Goal: Information Seeking & Learning: Learn about a topic

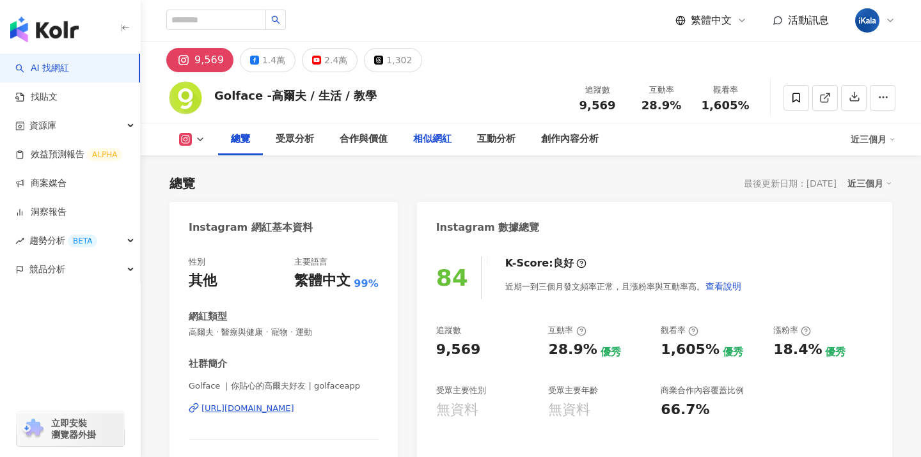
click at [441, 145] on div "相似網紅" at bounding box center [432, 139] width 38 height 15
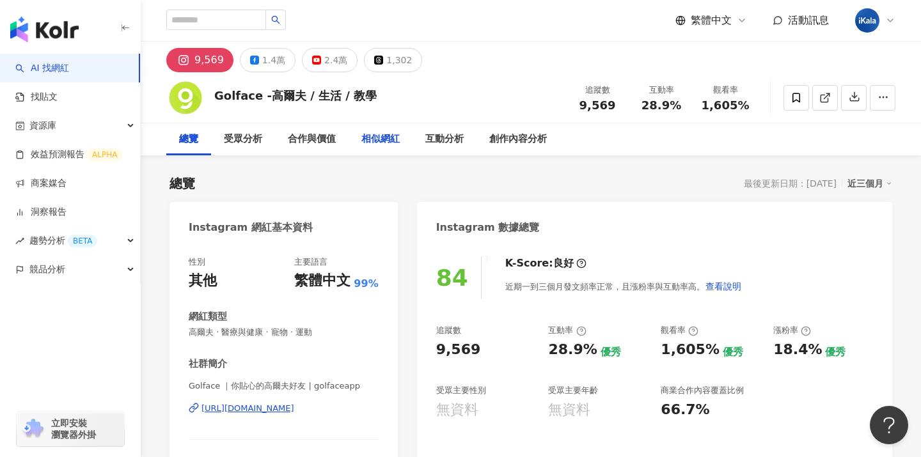
click at [385, 139] on div "相似網紅" at bounding box center [380, 139] width 38 height 15
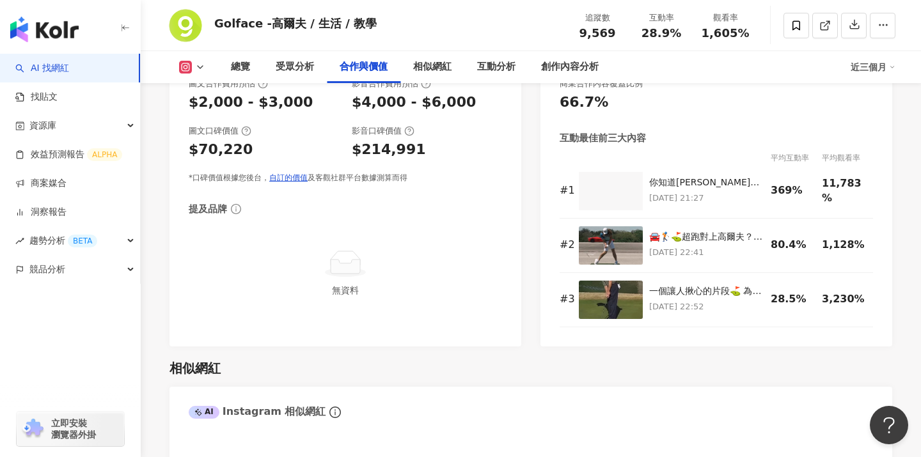
scroll to position [1627, 0]
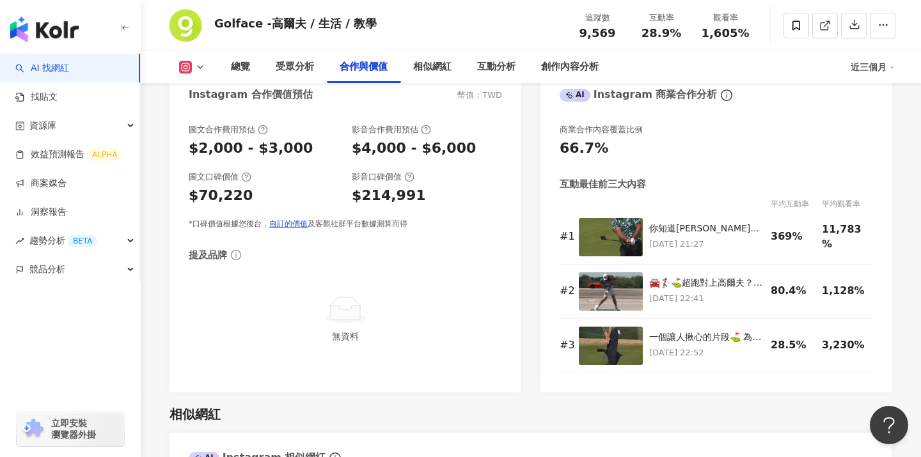
click at [202, 74] on div "總覽 受眾分析 合作與價值 相似網紅 互動分析 創作內容分析 近三個月" at bounding box center [530, 67] width 729 height 32
click at [202, 65] on icon at bounding box center [200, 67] width 10 height 10
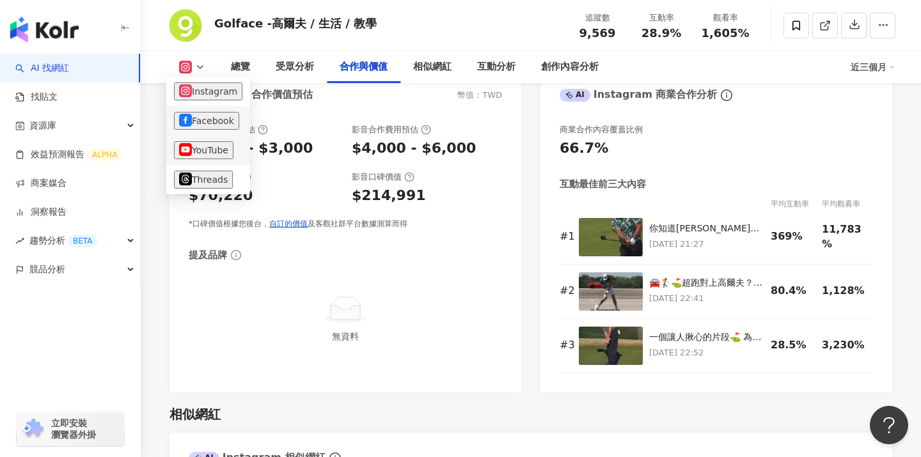
click at [211, 136] on li "YouTube" at bounding box center [208, 150] width 84 height 29
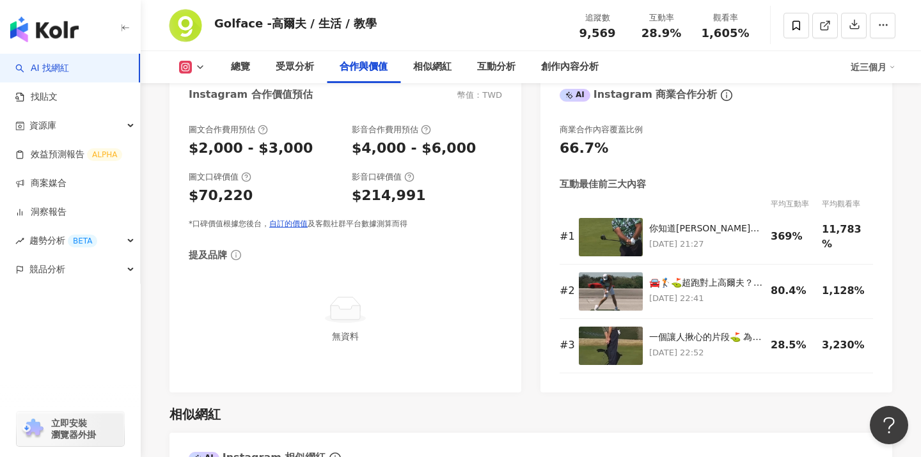
click at [196, 72] on icon at bounding box center [200, 67] width 10 height 10
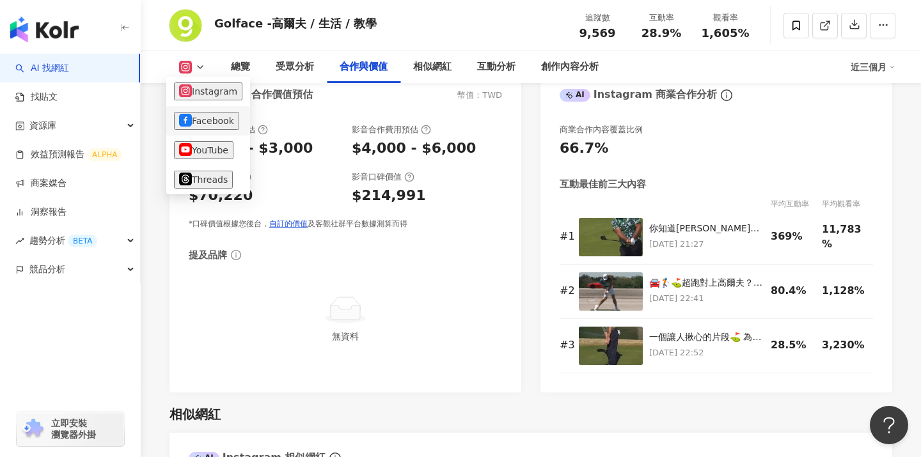
click at [205, 116] on button "Facebook" at bounding box center [206, 121] width 65 height 18
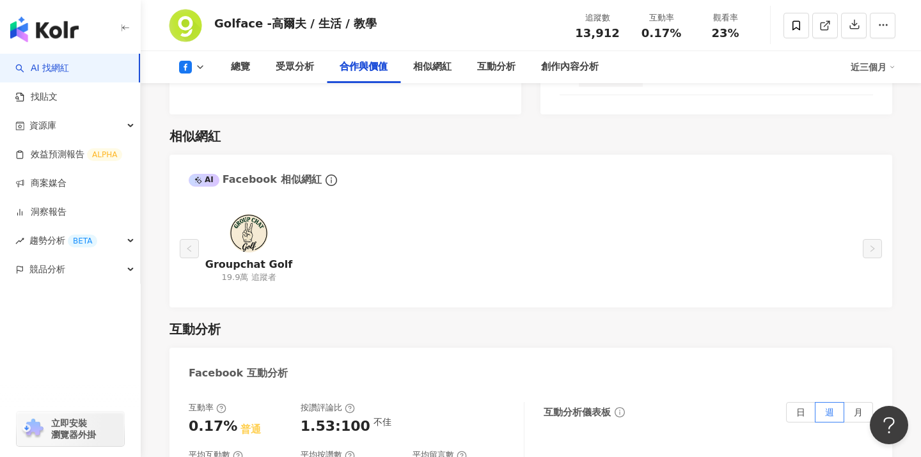
scroll to position [1613, 0]
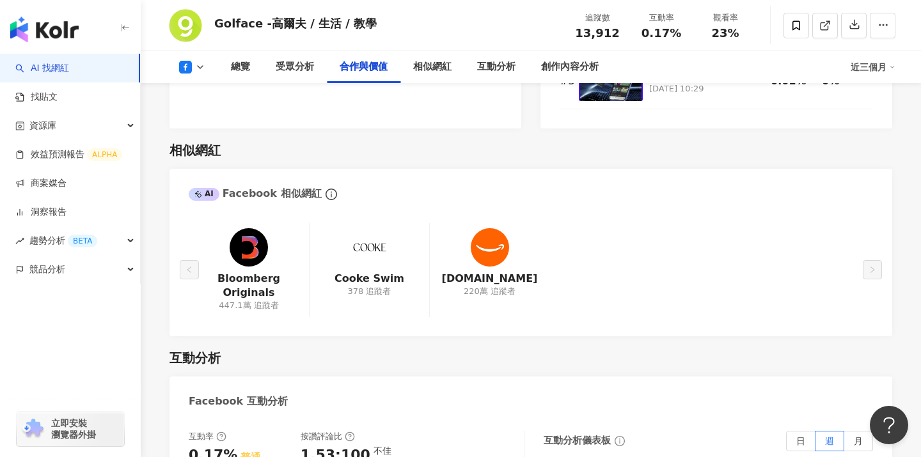
click at [636, 307] on div "Bloomberg Originals 447.1萬 追蹤者 Cooke Swim 378 追蹤者 Amazon.fr 220萬 追蹤者" at bounding box center [531, 270] width 684 height 94
click at [239, 68] on div "總覽" at bounding box center [240, 66] width 19 height 15
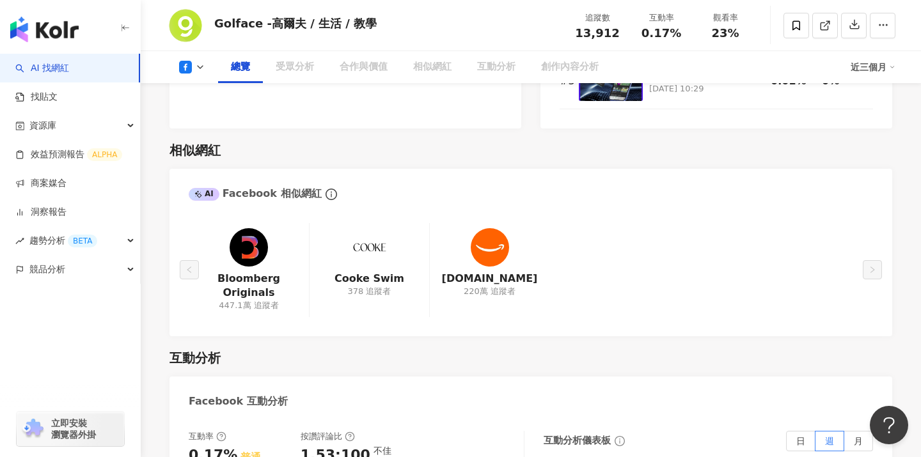
scroll to position [79, 0]
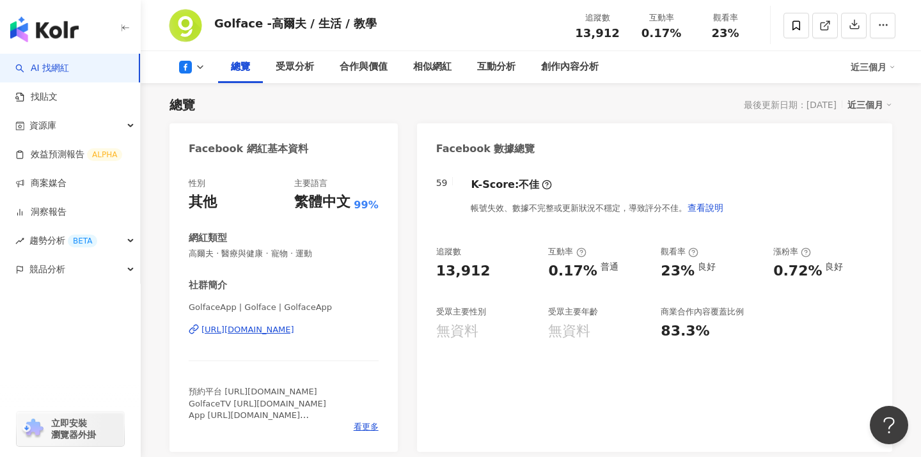
click at [587, 410] on div "59 K-Score : 不佳 帳號失效、數據不完整或更新狀況不穩定，導致評分不佳。 查看說明 追蹤數 13,912 互動率 0.17% 普通 觀看率 23%…" at bounding box center [654, 308] width 475 height 287
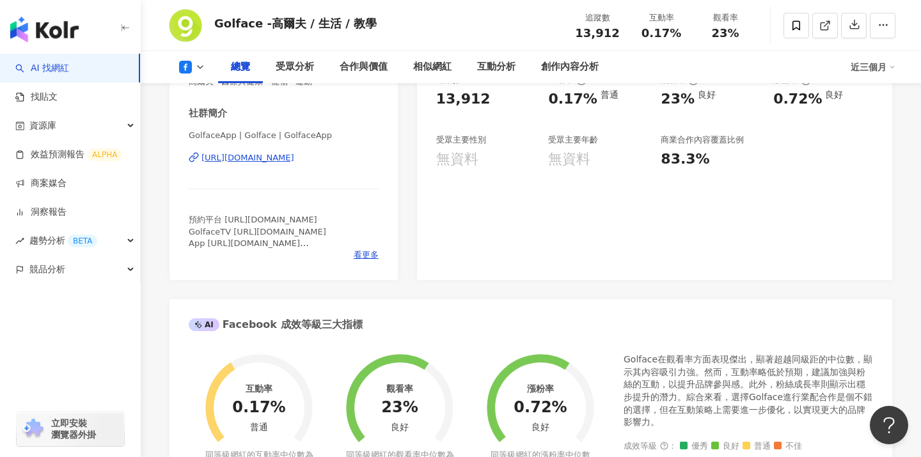
scroll to position [290, 0]
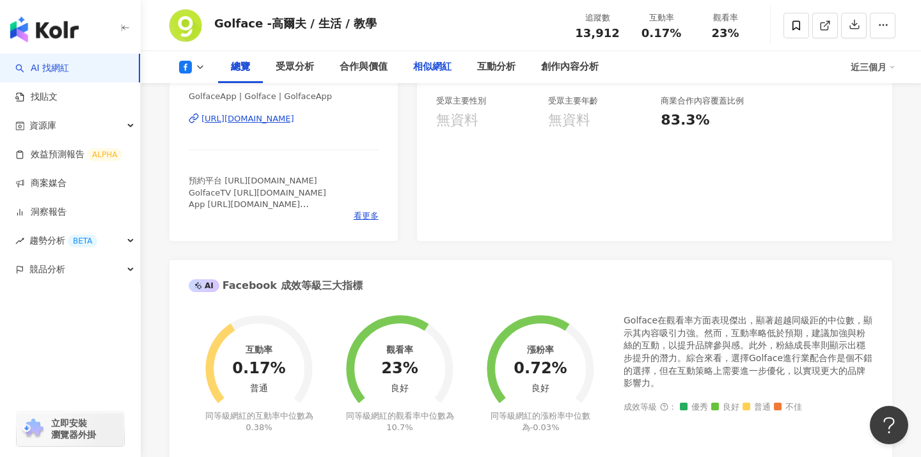
click at [438, 70] on div "相似網紅" at bounding box center [432, 66] width 38 height 15
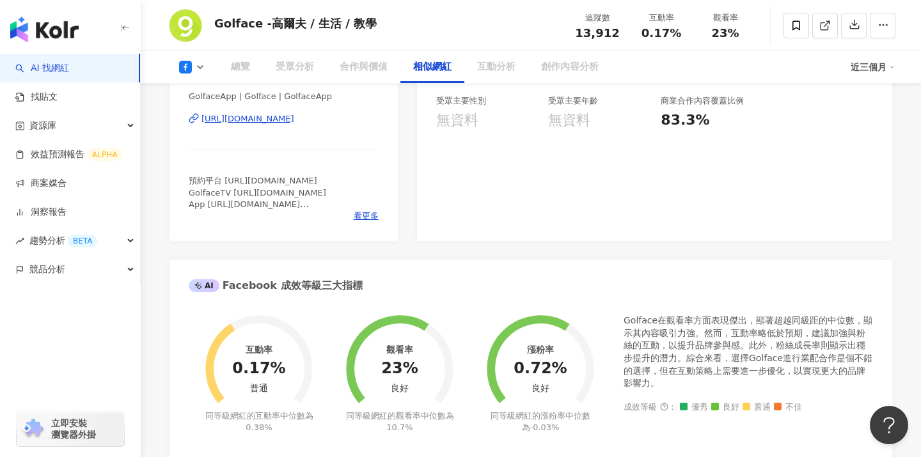
scroll to position [1658, 0]
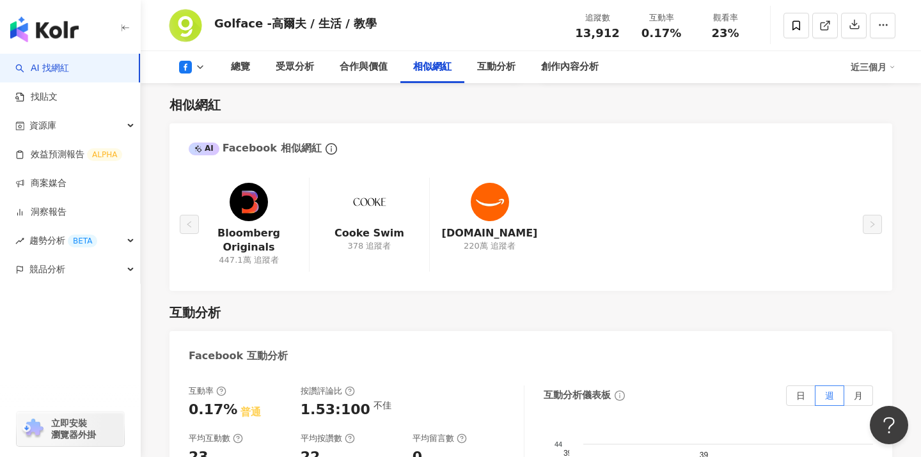
click at [200, 65] on icon at bounding box center [200, 67] width 10 height 10
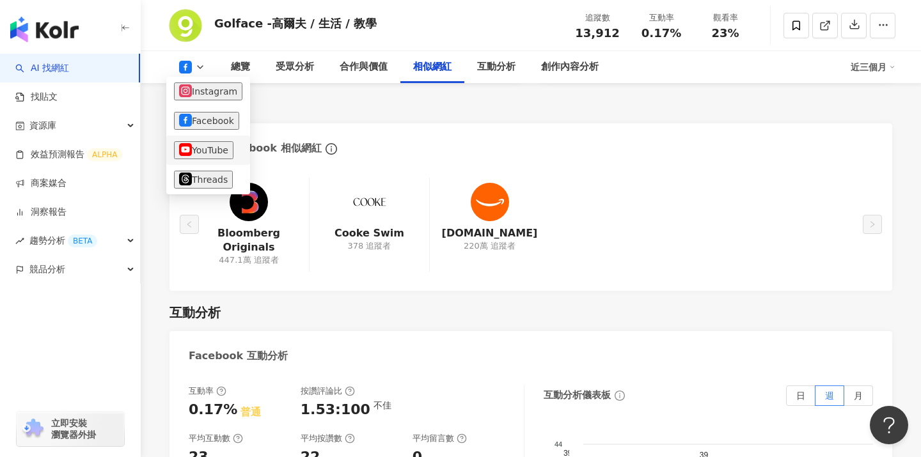
click at [209, 149] on button "YouTube" at bounding box center [203, 150] width 59 height 18
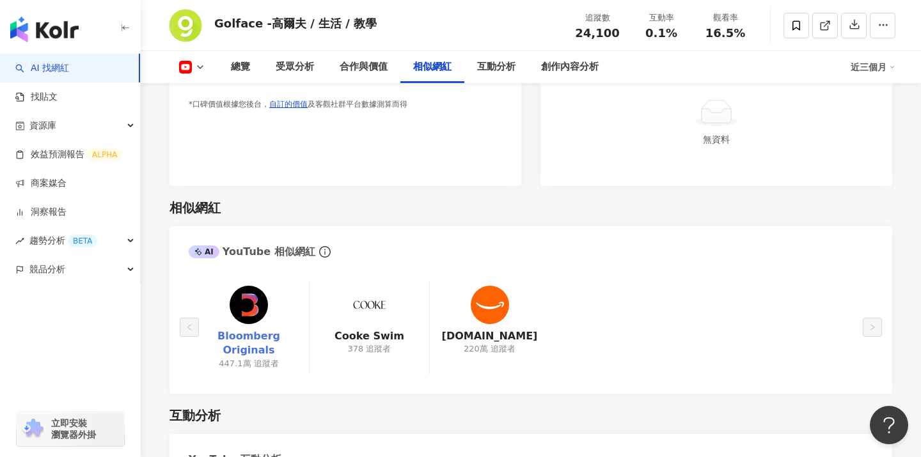
scroll to position [1848, 0]
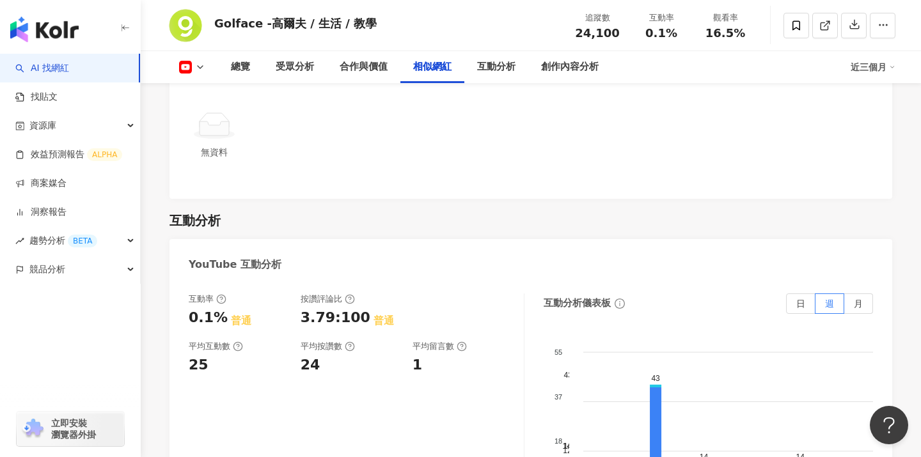
click at [189, 68] on rect at bounding box center [185, 67] width 11 height 8
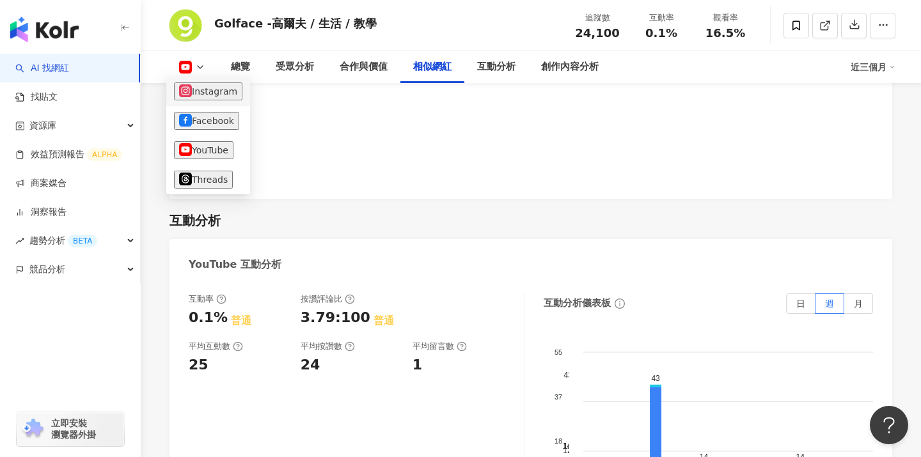
click at [194, 92] on button "Instagram" at bounding box center [208, 92] width 68 height 18
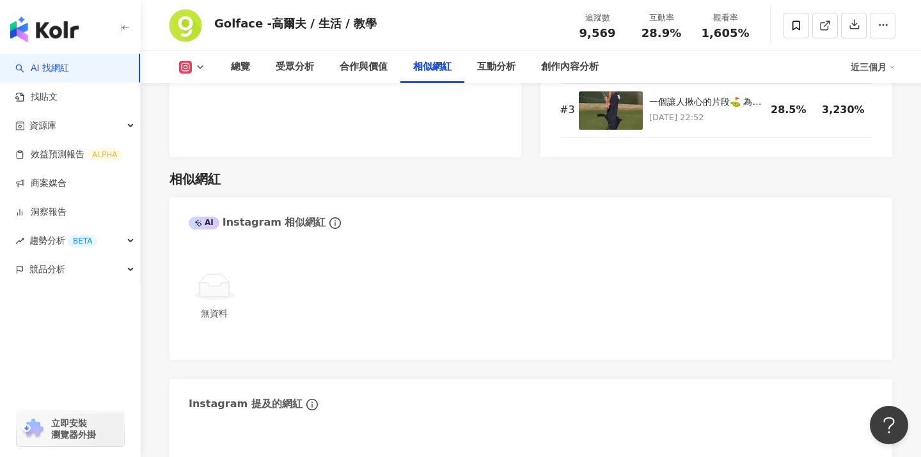
scroll to position [2009, 0]
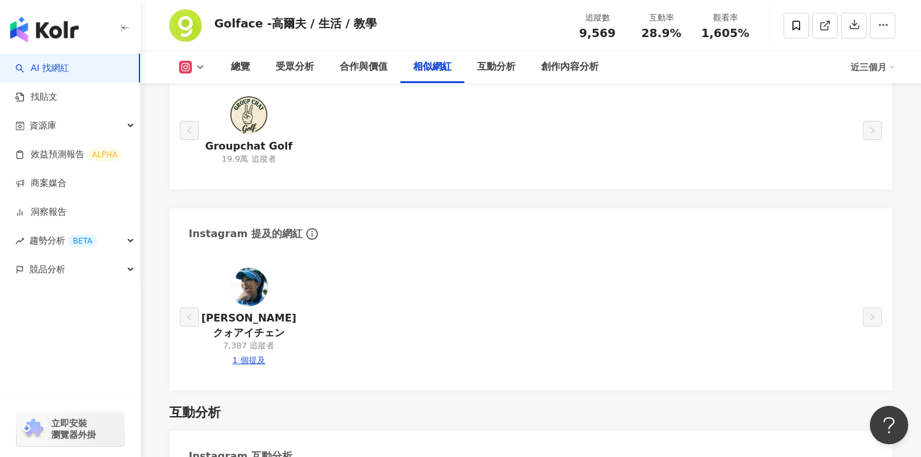
click at [197, 61] on button at bounding box center [192, 67] width 52 height 13
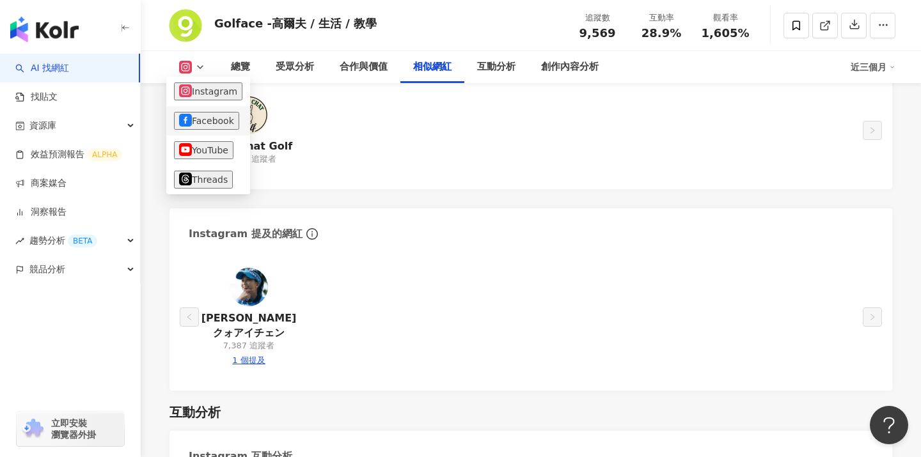
click at [210, 113] on button "Facebook" at bounding box center [206, 121] width 65 height 18
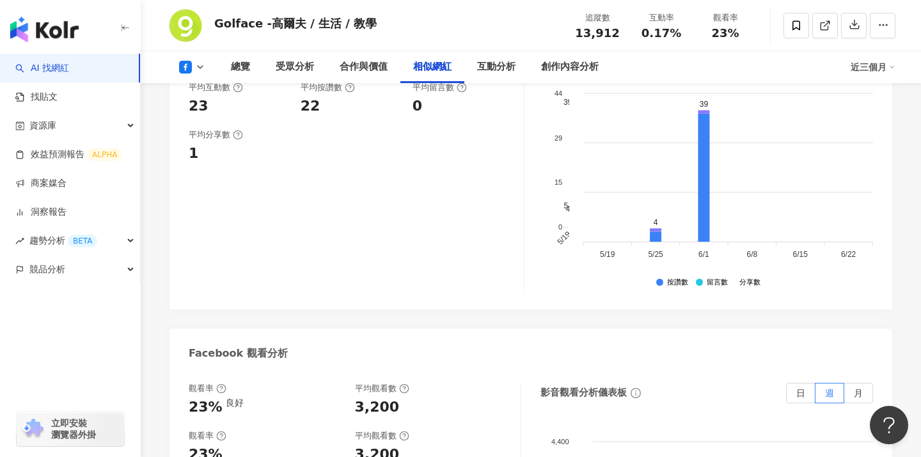
scroll to position [1745, 0]
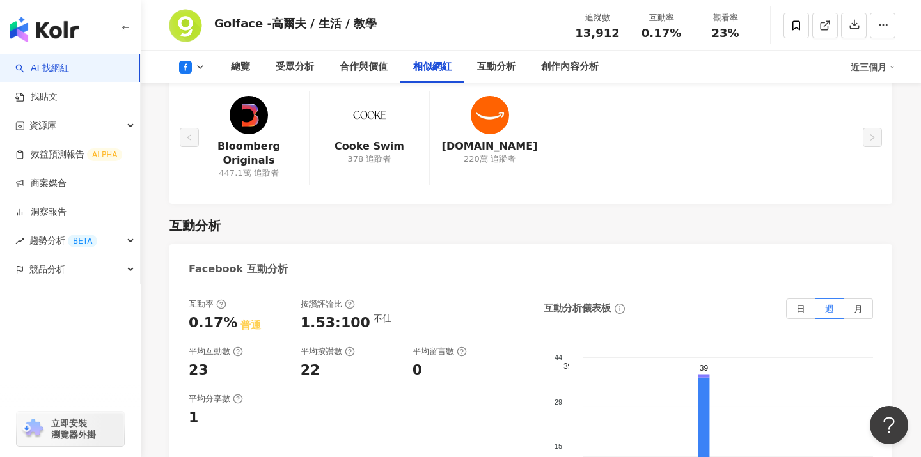
click at [198, 68] on icon at bounding box center [200, 67] width 10 height 10
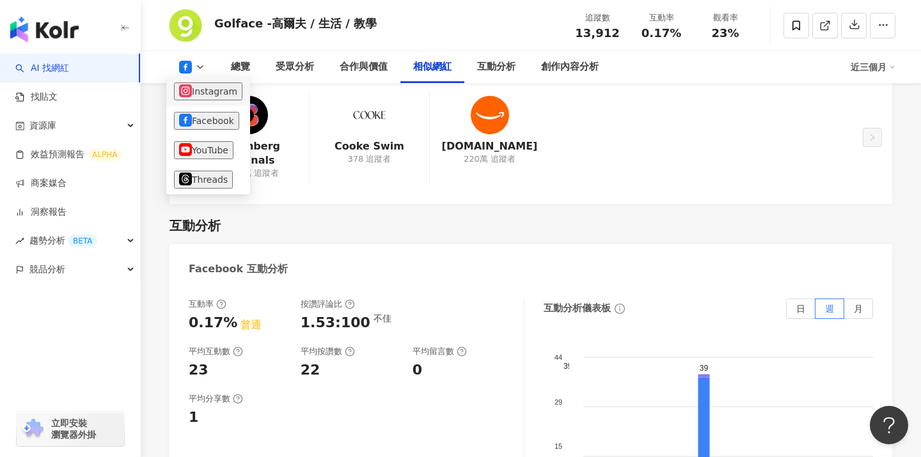
click at [203, 83] on button "Instagram" at bounding box center [208, 92] width 68 height 18
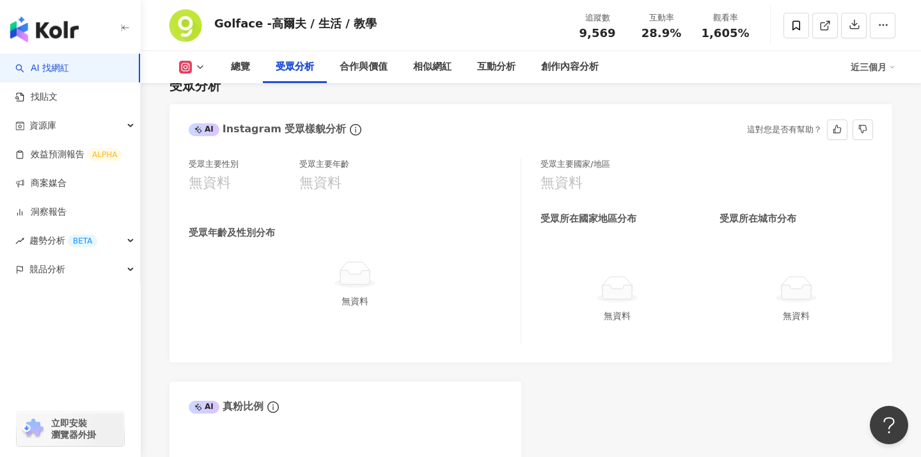
scroll to position [1071, 0]
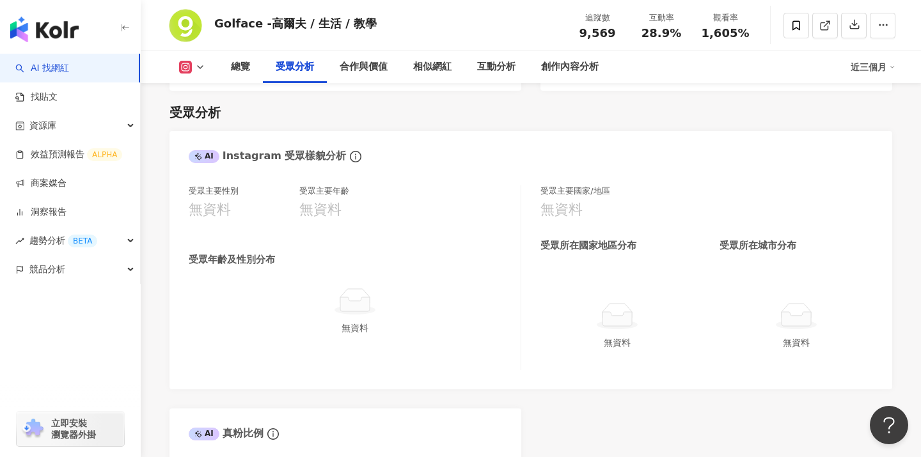
click at [200, 64] on icon at bounding box center [200, 67] width 10 height 10
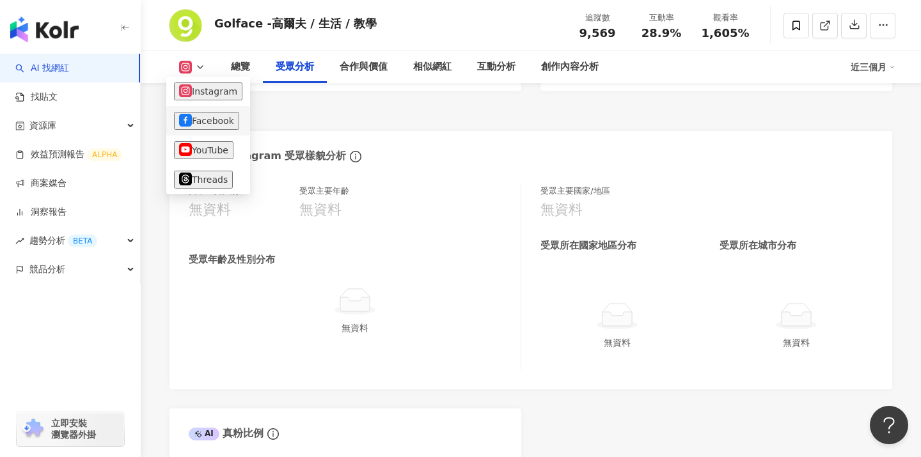
click at [214, 120] on button "Facebook" at bounding box center [206, 121] width 65 height 18
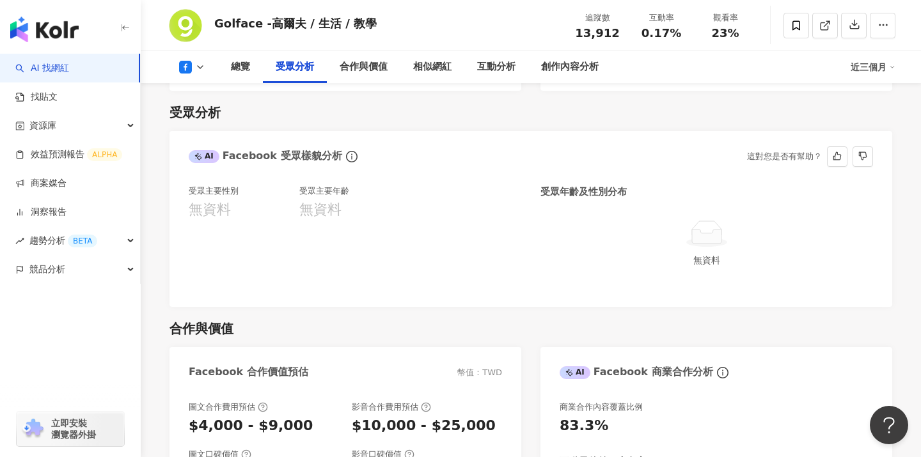
click at [457, 171] on div "AI Facebook 受眾樣貌分析 這對您是否有幫助？" at bounding box center [531, 152] width 723 height 42
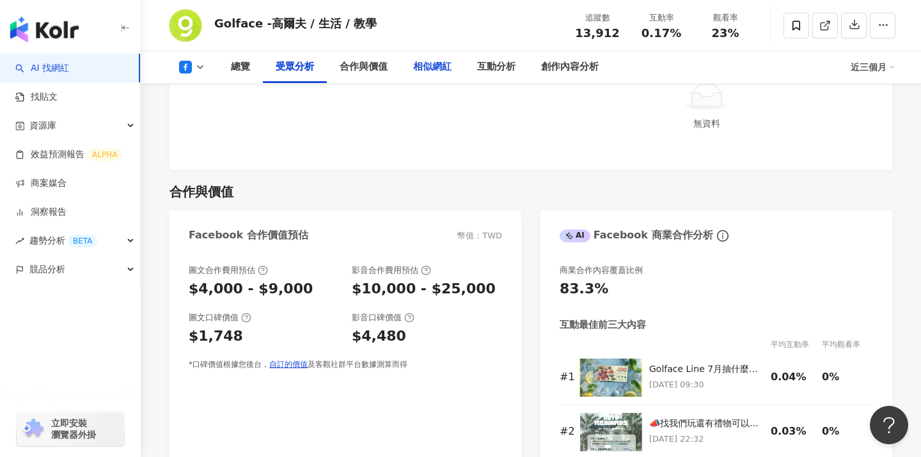
click at [434, 74] on div "相似網紅" at bounding box center [432, 67] width 64 height 32
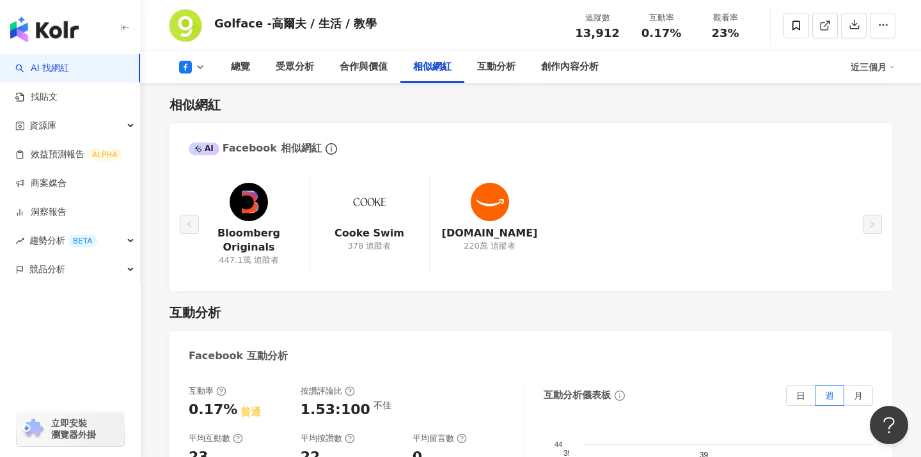
click at [195, 70] on icon at bounding box center [200, 67] width 10 height 10
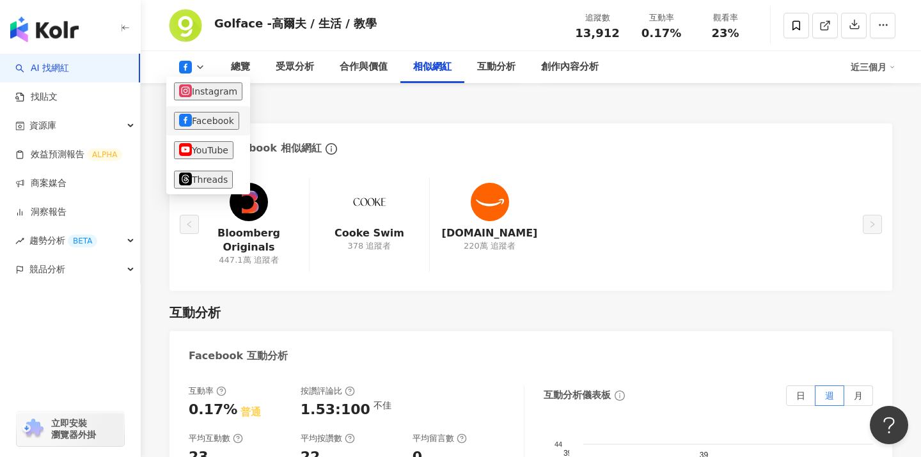
click at [209, 119] on button "Facebook" at bounding box center [206, 121] width 65 height 18
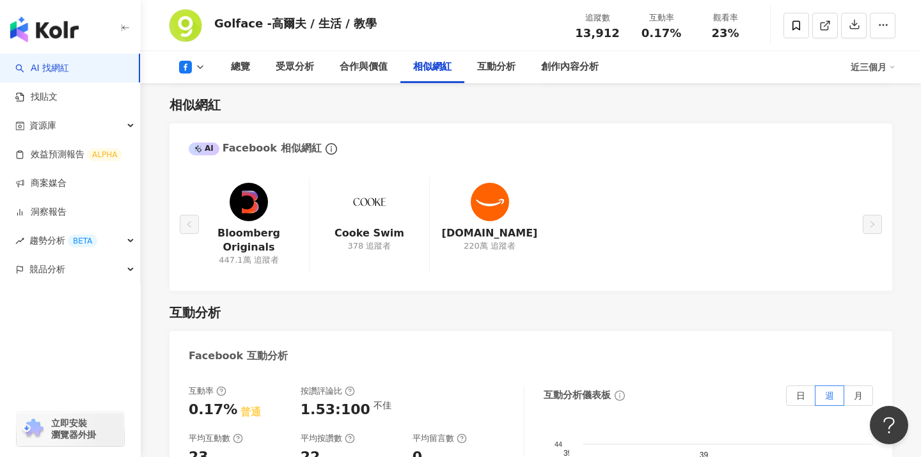
click at [201, 75] on div "總覽 受眾分析 合作與價值 相似網紅 互動分析 創作內容分析 近三個月" at bounding box center [530, 67] width 729 height 32
click at [201, 61] on button at bounding box center [192, 67] width 52 height 13
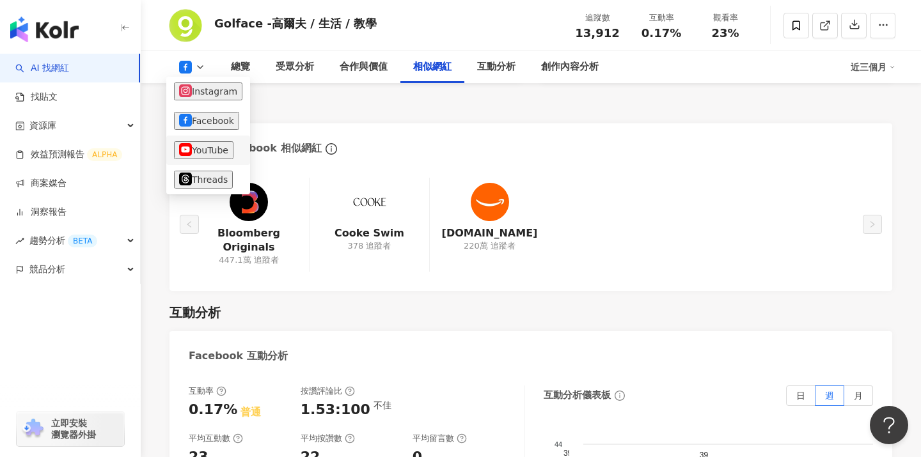
click at [202, 140] on li "YouTube" at bounding box center [208, 150] width 84 height 29
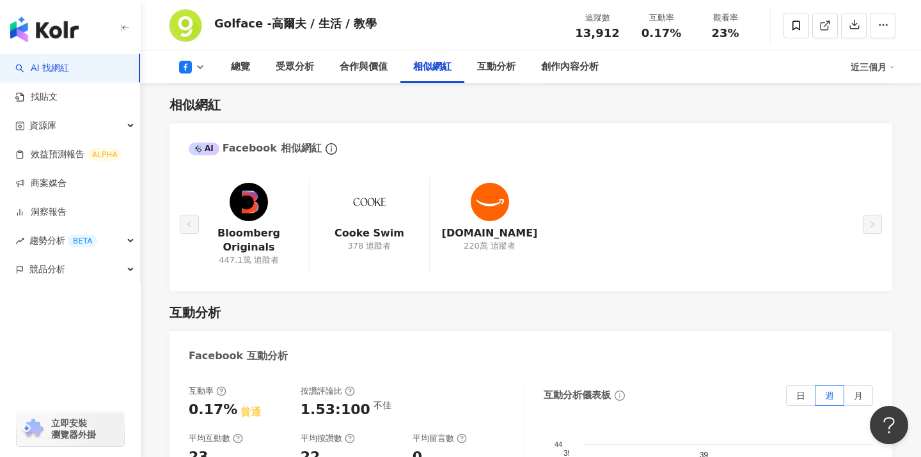
click at [199, 72] on button at bounding box center [192, 67] width 52 height 13
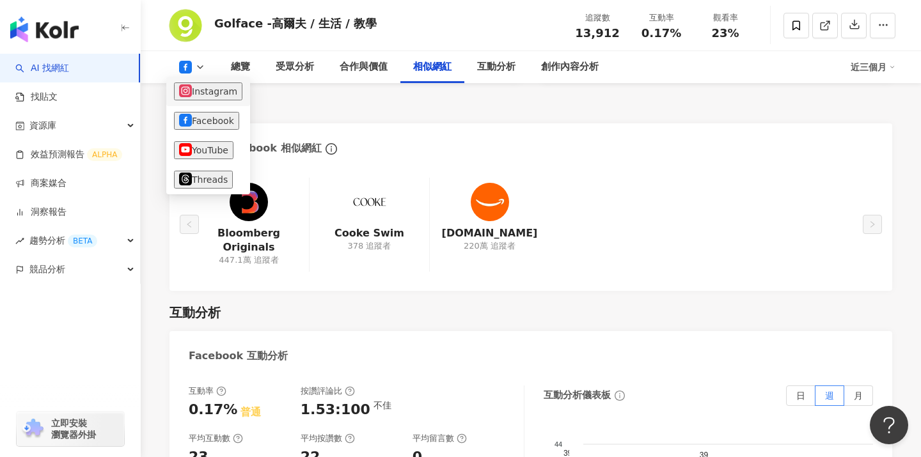
click at [205, 84] on button "Instagram" at bounding box center [208, 92] width 68 height 18
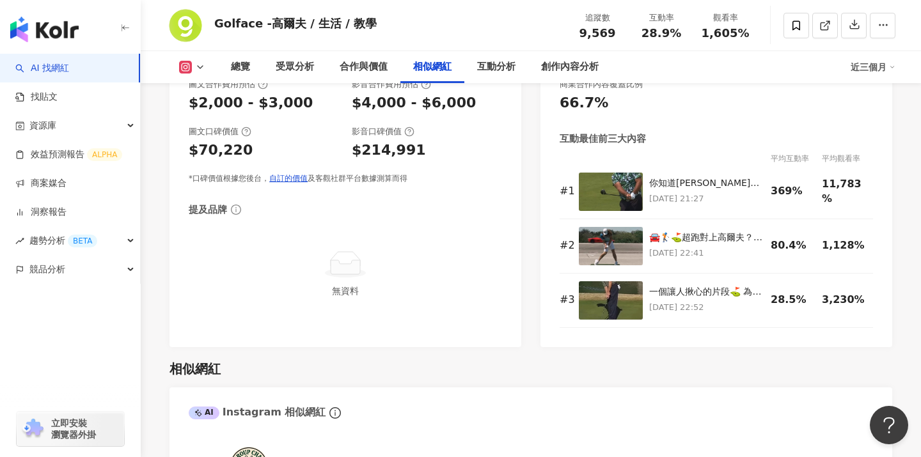
scroll to position [1922, 0]
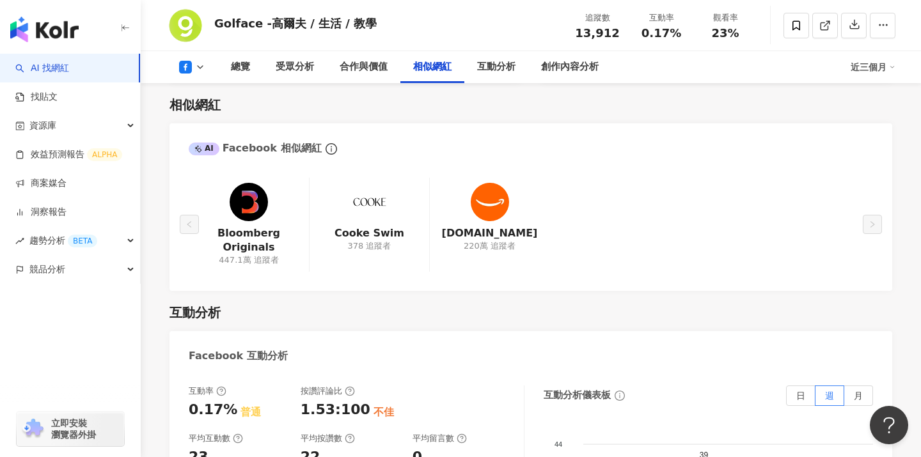
click at [183, 73] on icon at bounding box center [185, 67] width 13 height 13
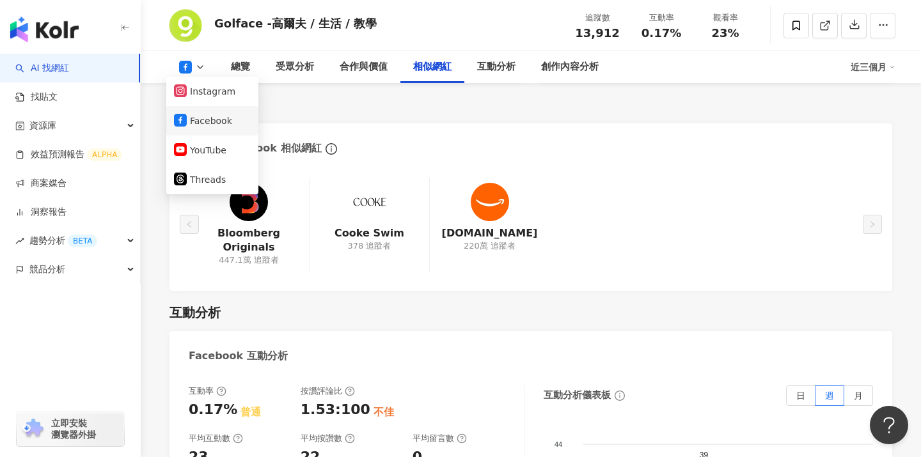
click at [218, 115] on button "Facebook" at bounding box center [212, 121] width 77 height 18
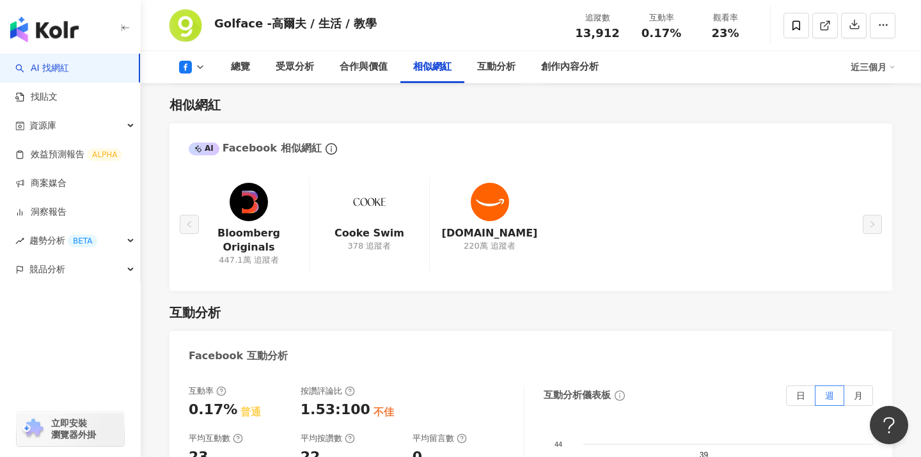
click at [195, 65] on icon at bounding box center [200, 67] width 10 height 10
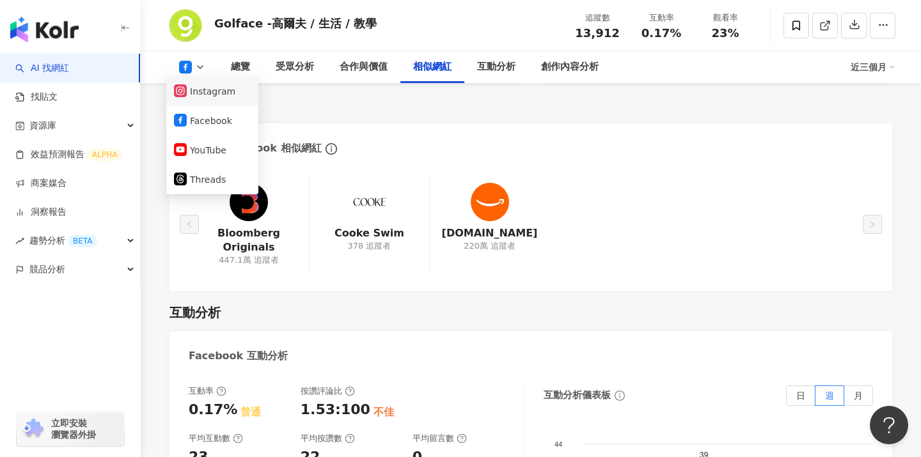
click at [209, 83] on button "Instagram" at bounding box center [212, 92] width 77 height 18
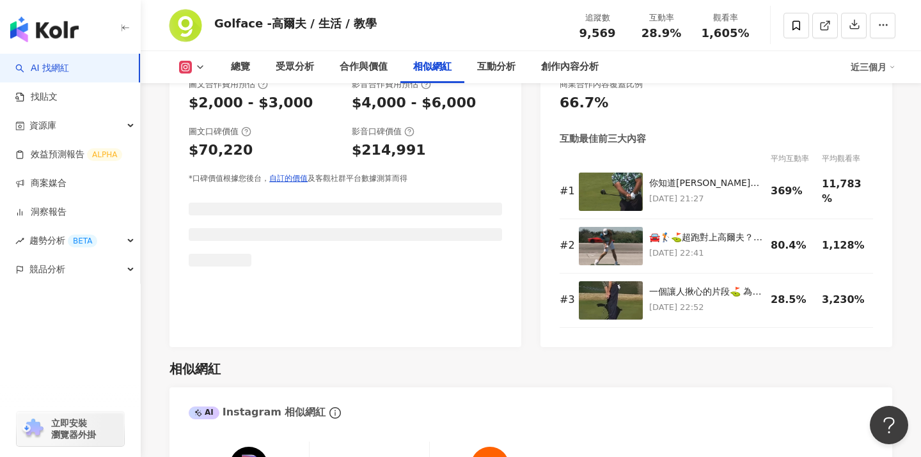
scroll to position [1922, 0]
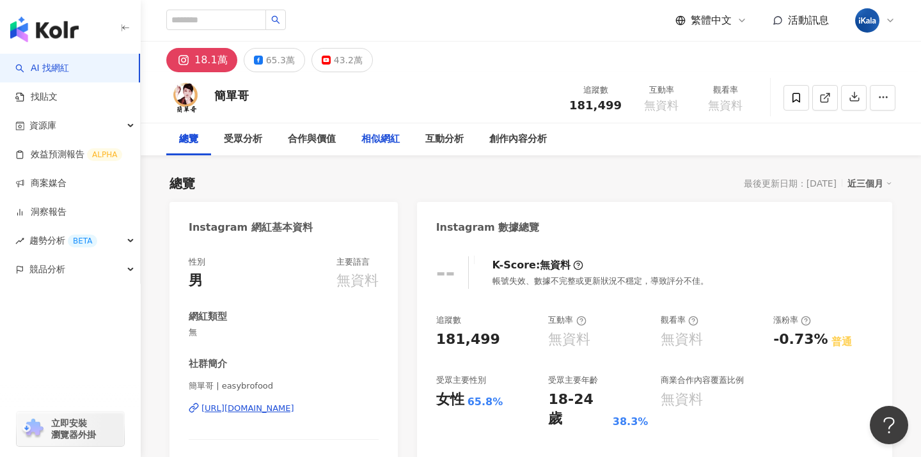
click at [389, 143] on div "相似網紅" at bounding box center [380, 139] width 38 height 15
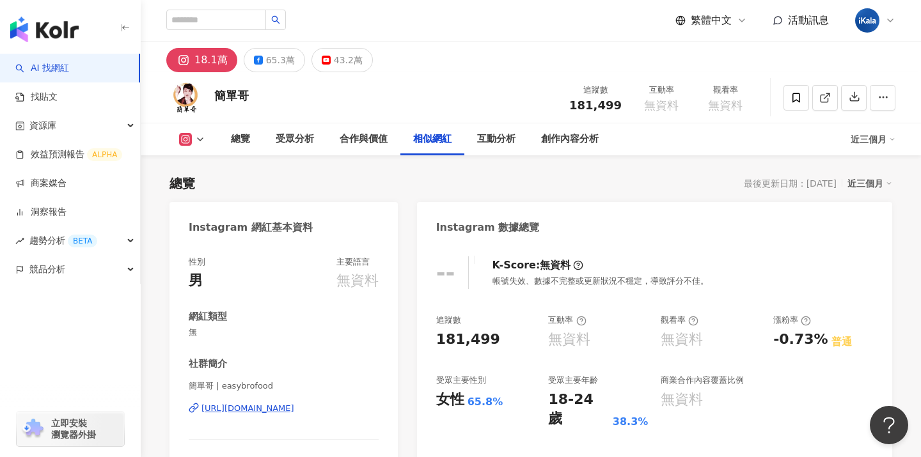
scroll to position [2035, 0]
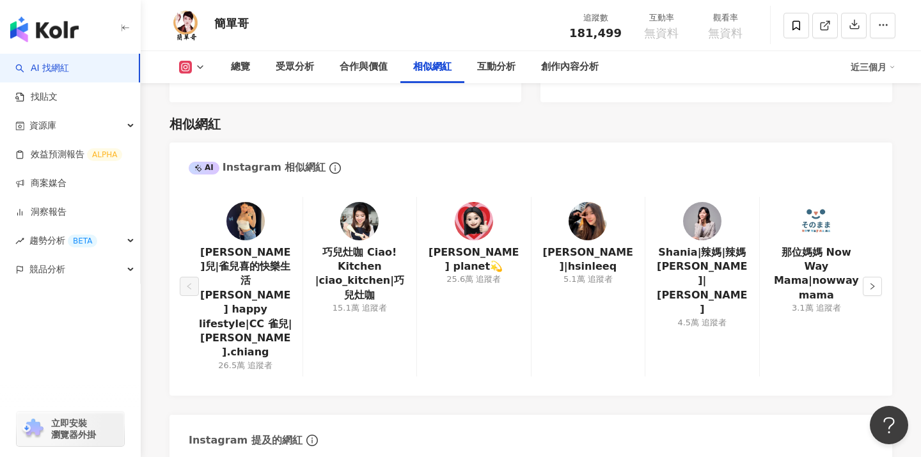
click at [203, 61] on button at bounding box center [192, 67] width 52 height 13
click at [210, 118] on button "Facebook" at bounding box center [212, 120] width 77 height 18
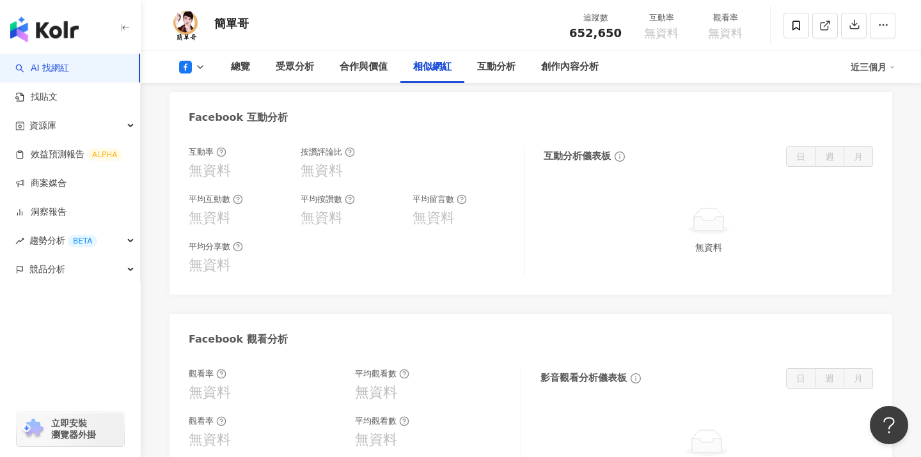
scroll to position [1789, 0]
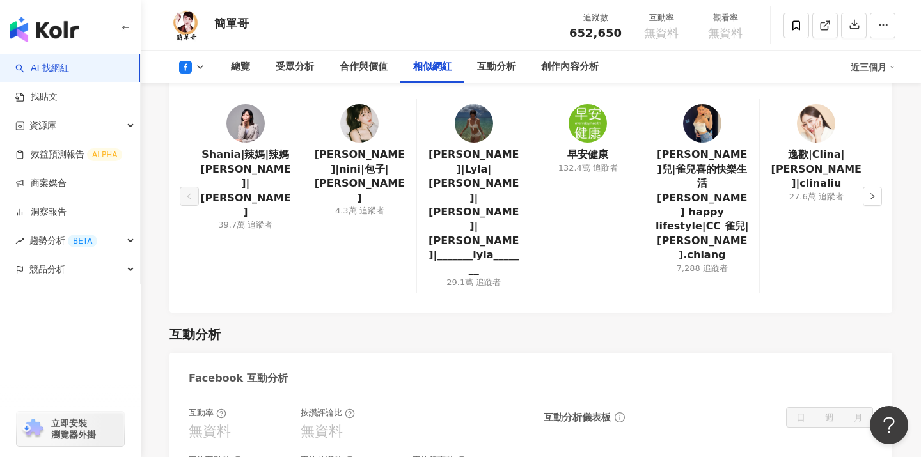
click at [200, 69] on icon at bounding box center [200, 67] width 10 height 10
click at [203, 145] on button "YouTube" at bounding box center [212, 150] width 77 height 18
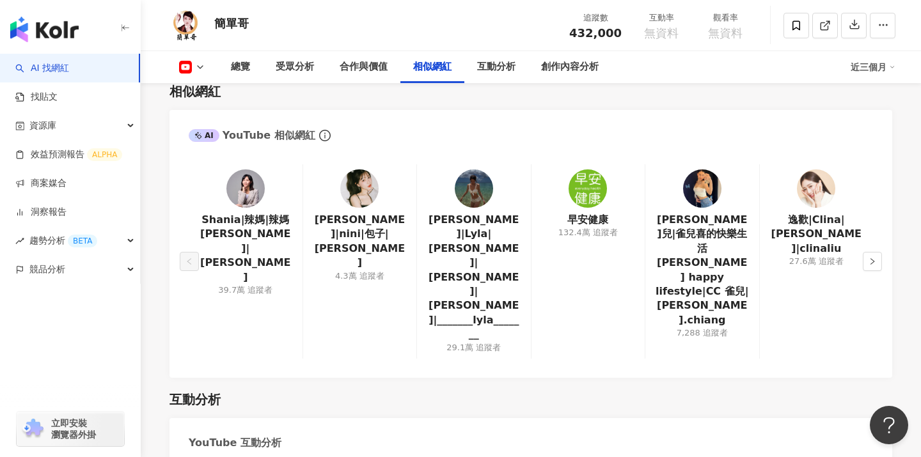
scroll to position [1854, 0]
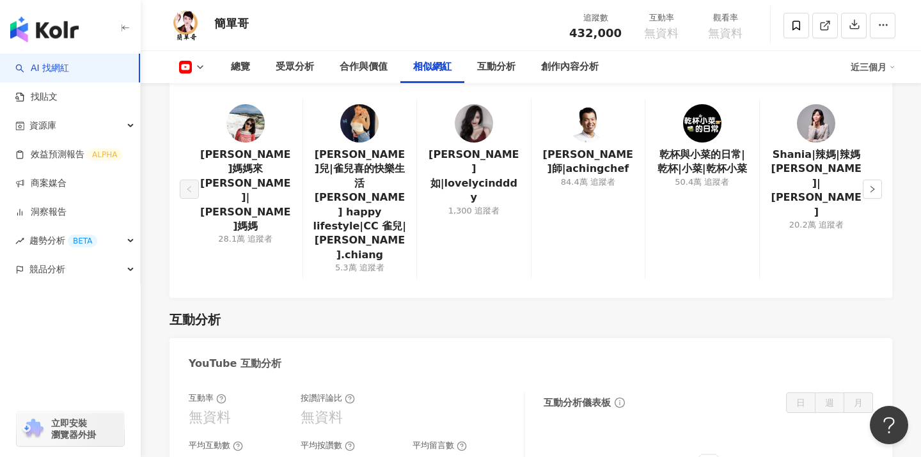
click at [200, 76] on div "總覽 受眾分析 合作與價值 相似網紅 互動分析 創作內容分析 近三個月" at bounding box center [530, 67] width 729 height 32
click at [199, 74] on div "總覽 受眾分析 合作與價值 相似網紅 互動分析 創作內容分析 近三個月" at bounding box center [530, 67] width 729 height 32
click at [188, 19] on img at bounding box center [185, 25] width 38 height 38
click at [194, 65] on button at bounding box center [192, 67] width 52 height 13
click at [196, 92] on button "Instagram" at bounding box center [212, 91] width 77 height 18
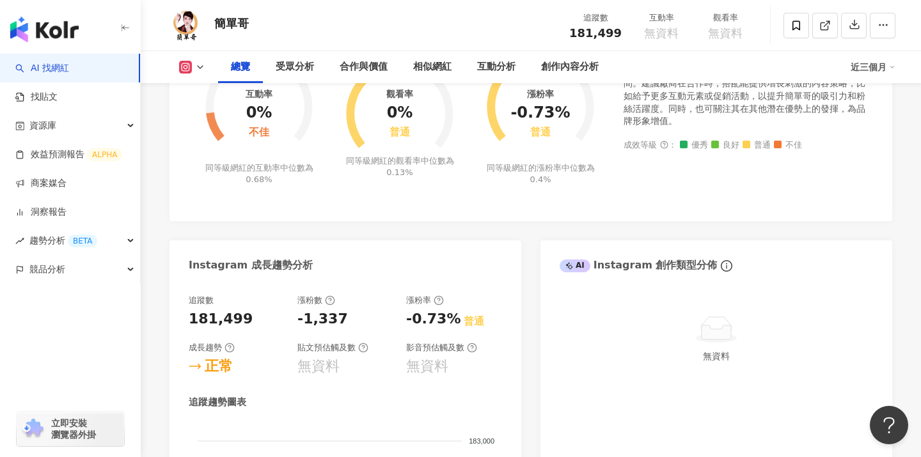
scroll to position [443, 0]
